Goal: Navigation & Orientation: Go to known website

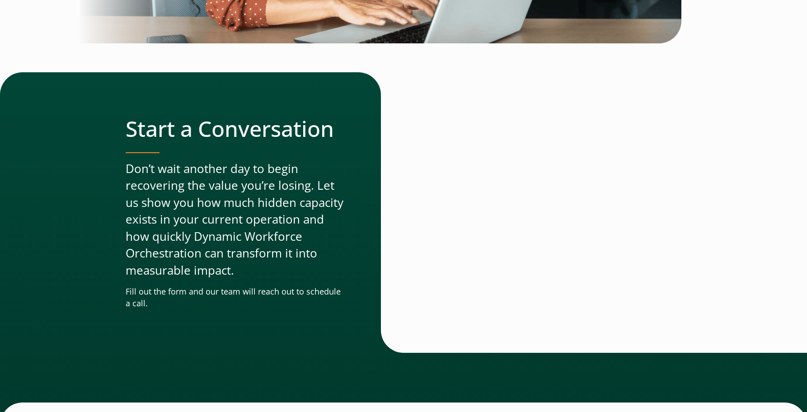
scroll to position [3040, 0]
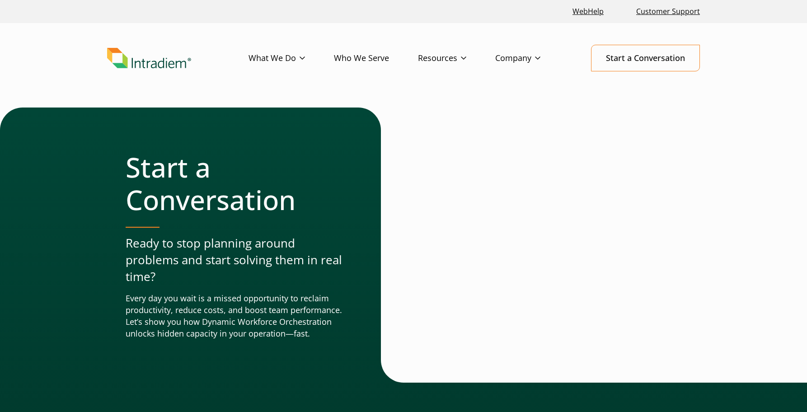
click at [155, 67] on img "Link to homepage of Intradiem" at bounding box center [149, 58] width 84 height 21
